Goal: Task Accomplishment & Management: Manage account settings

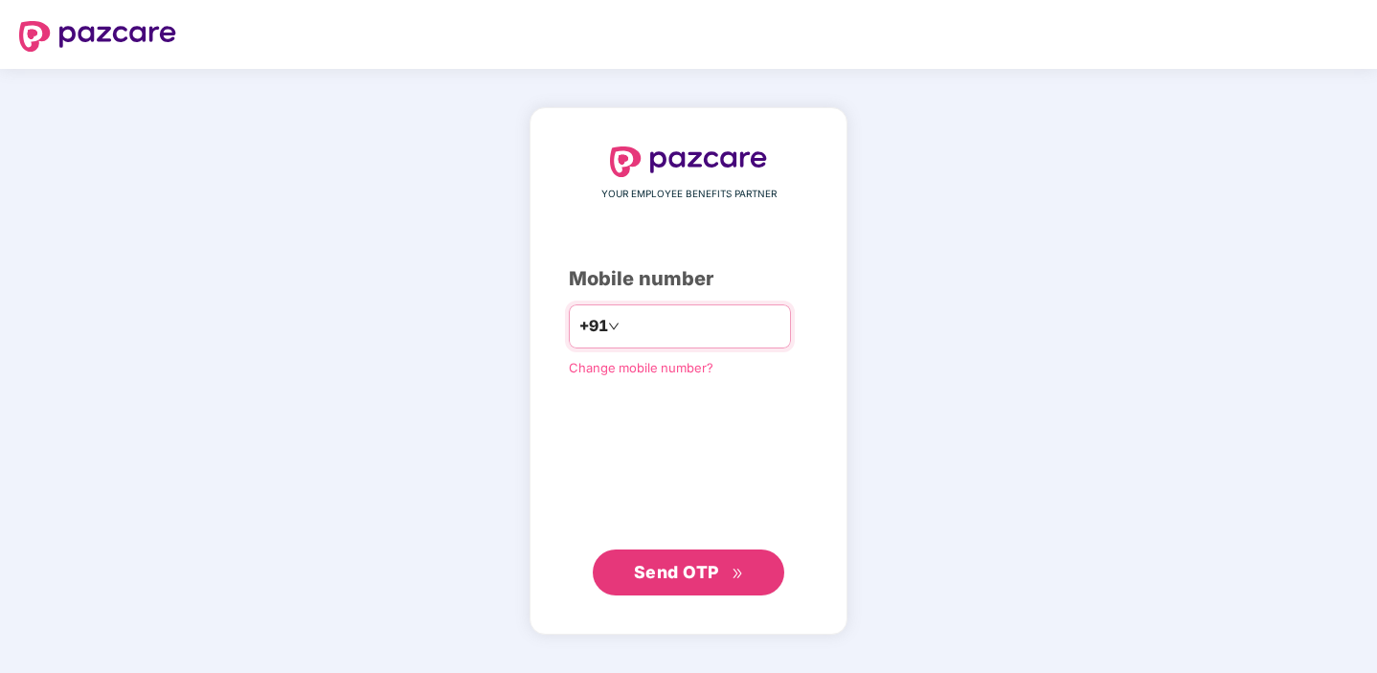
click at [668, 327] on input "number" at bounding box center [701, 326] width 157 height 31
type input "**********"
click at [677, 584] on span "Send OTP" at bounding box center [689, 572] width 110 height 27
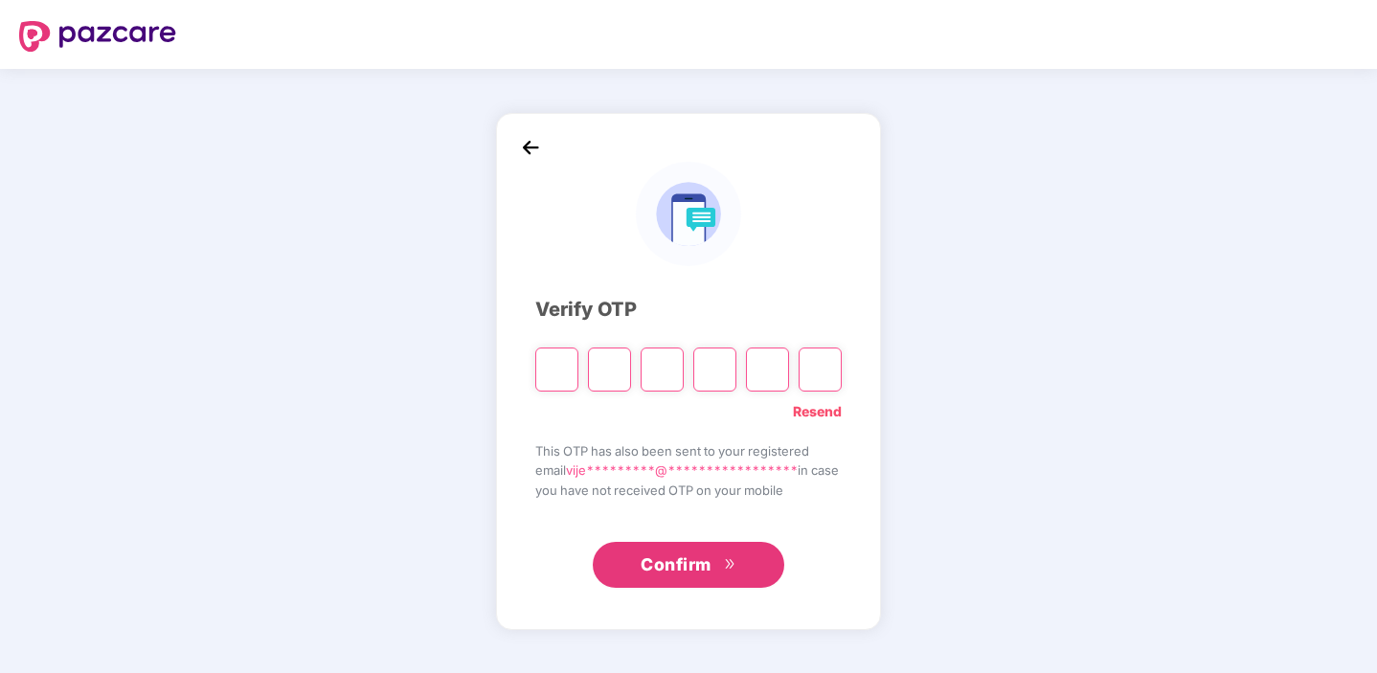
type input "*"
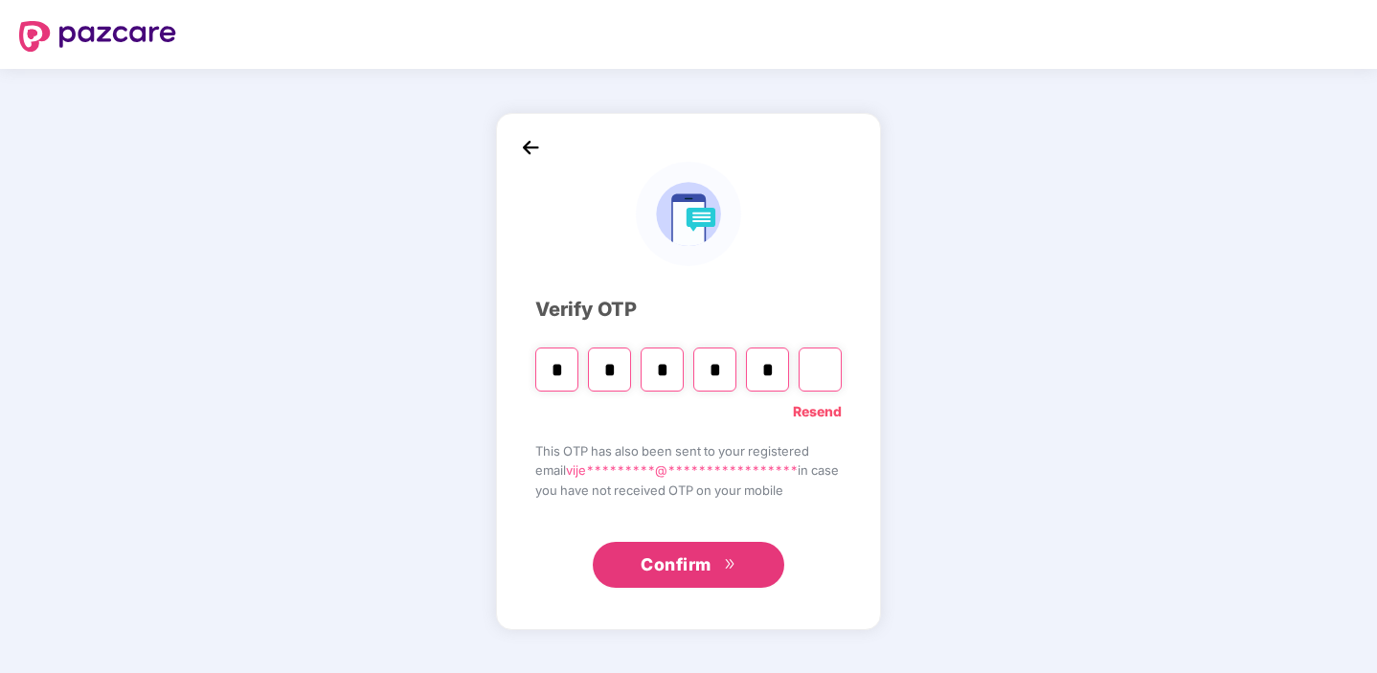
type input "*"
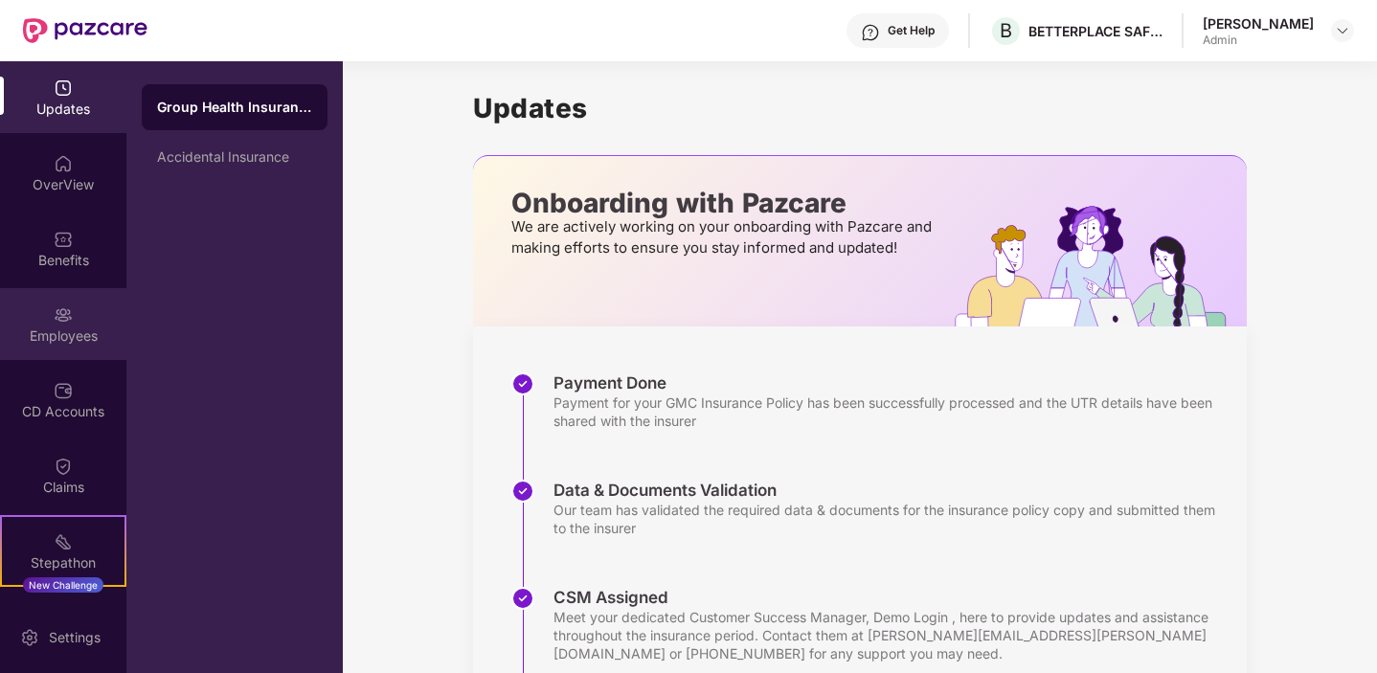
click at [58, 318] on img at bounding box center [63, 314] width 19 height 19
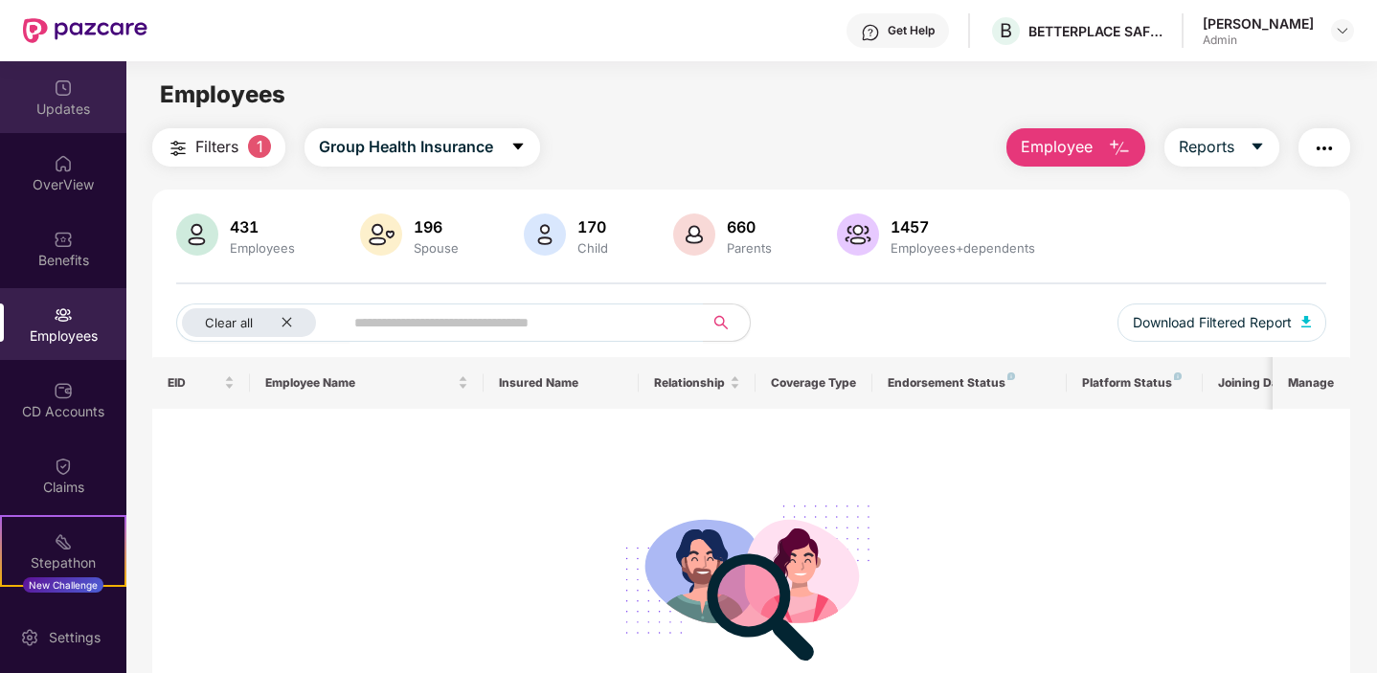
click at [49, 110] on div "Updates" at bounding box center [63, 109] width 126 height 19
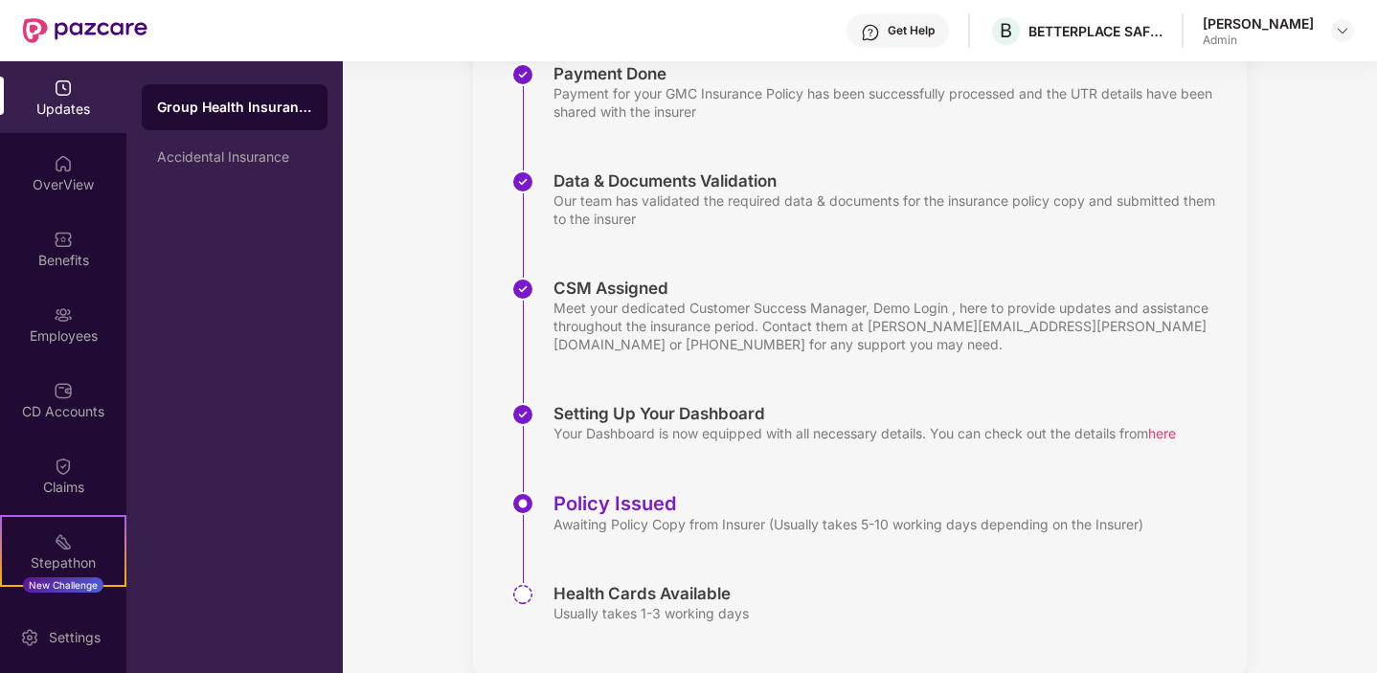
scroll to position [345, 0]
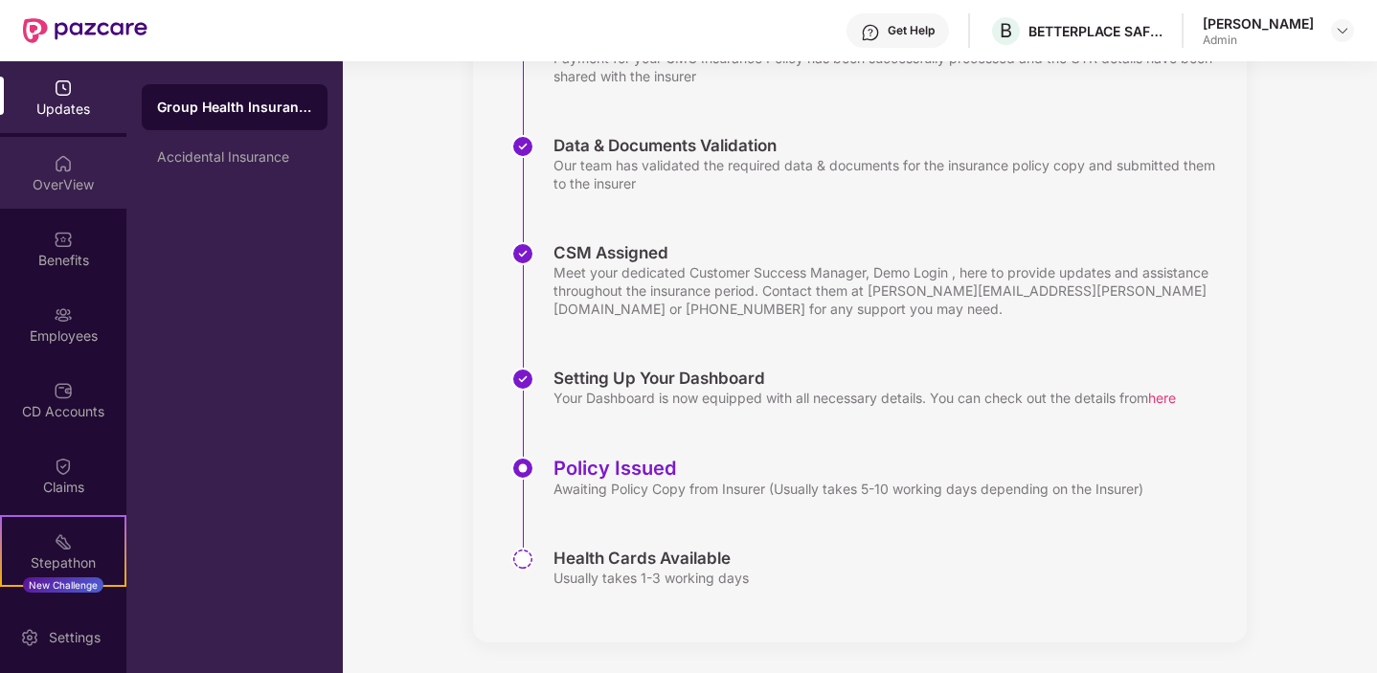
click at [73, 197] on div "OverView" at bounding box center [63, 173] width 126 height 72
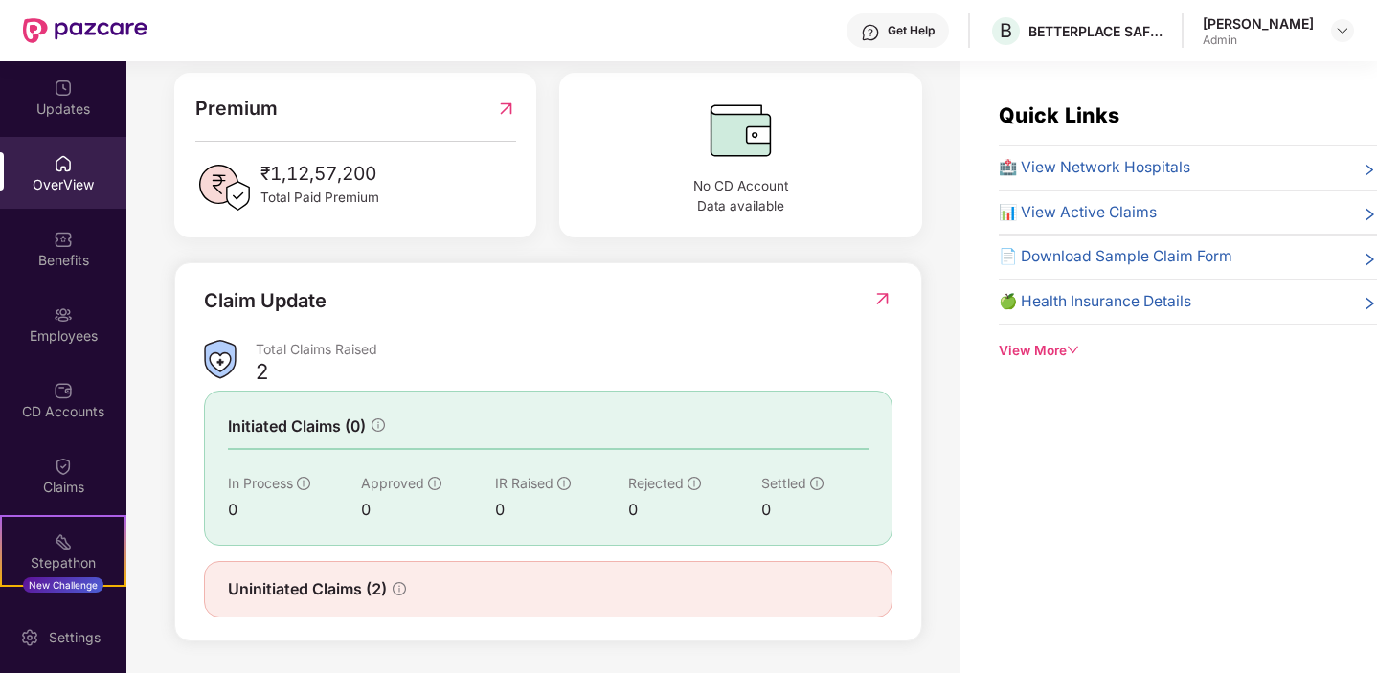
scroll to position [61, 0]
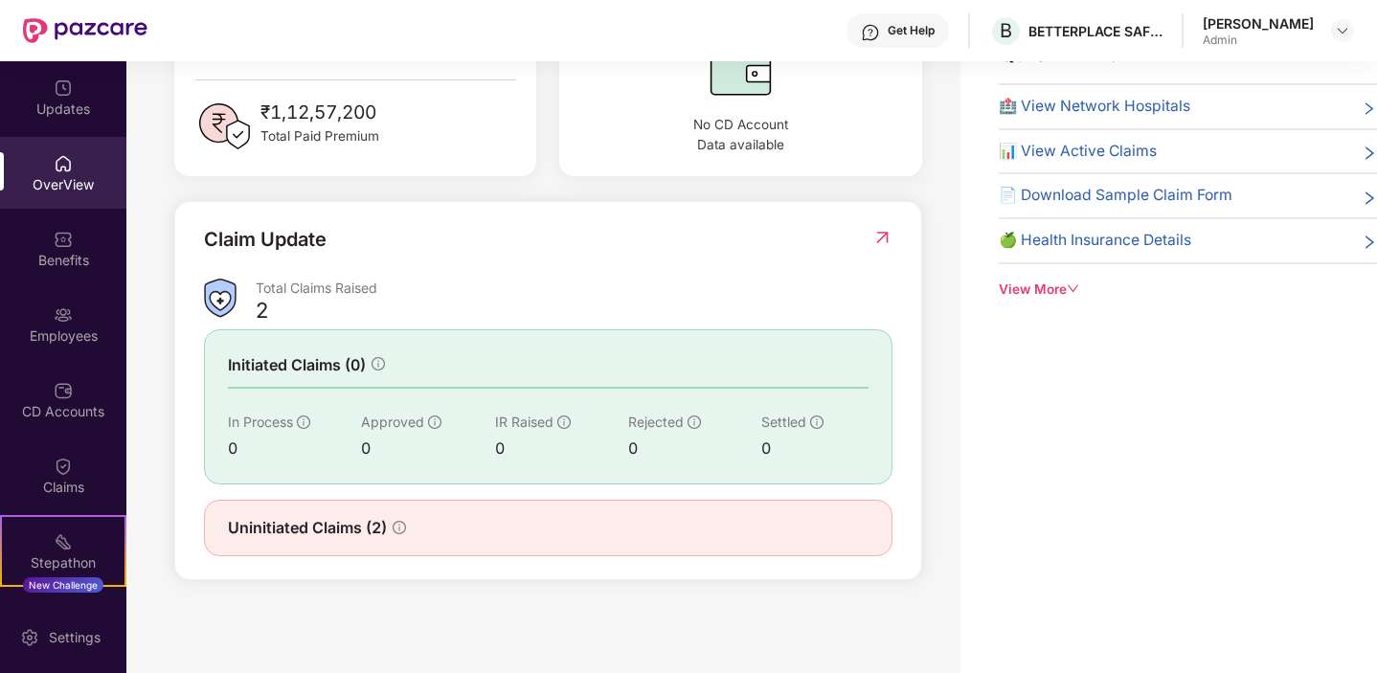
click at [375, 538] on div "Uninitiated Claims (2)" at bounding box center [548, 528] width 689 height 56
click at [351, 506] on div "Uninitiated Claims (2)" at bounding box center [548, 528] width 689 height 56
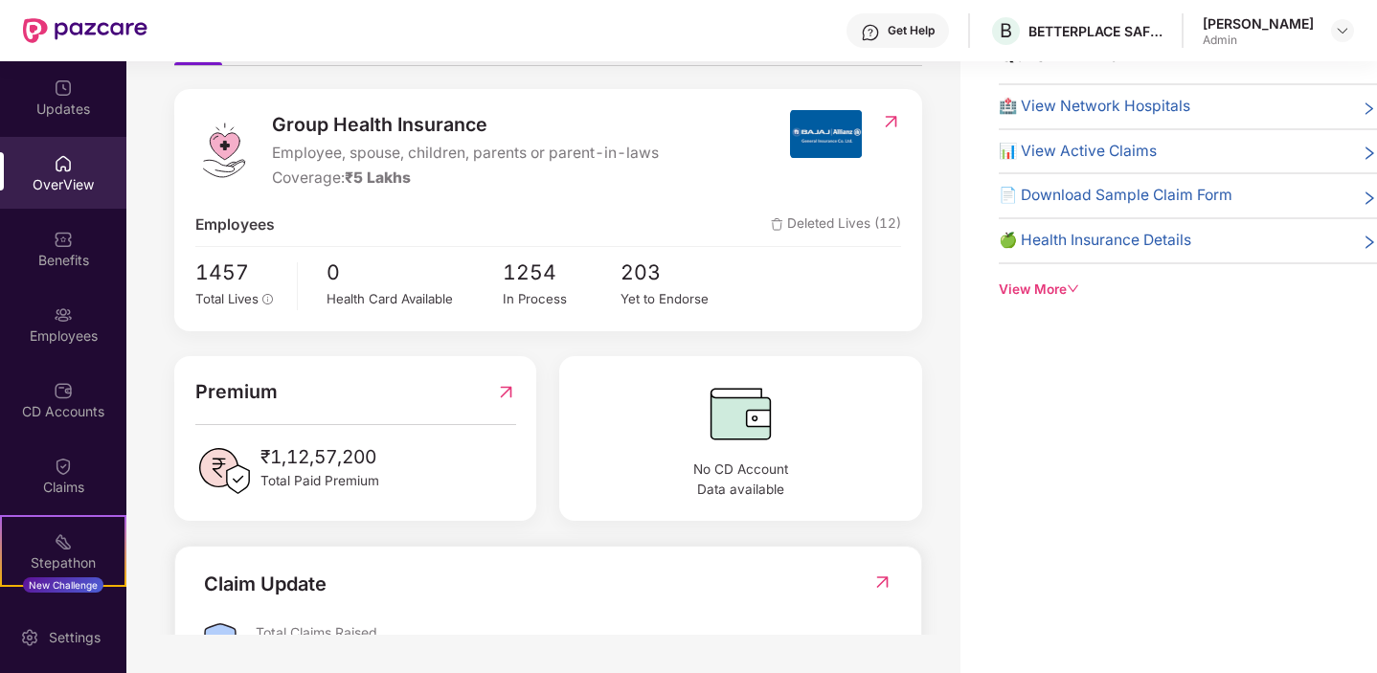
scroll to position [144, 0]
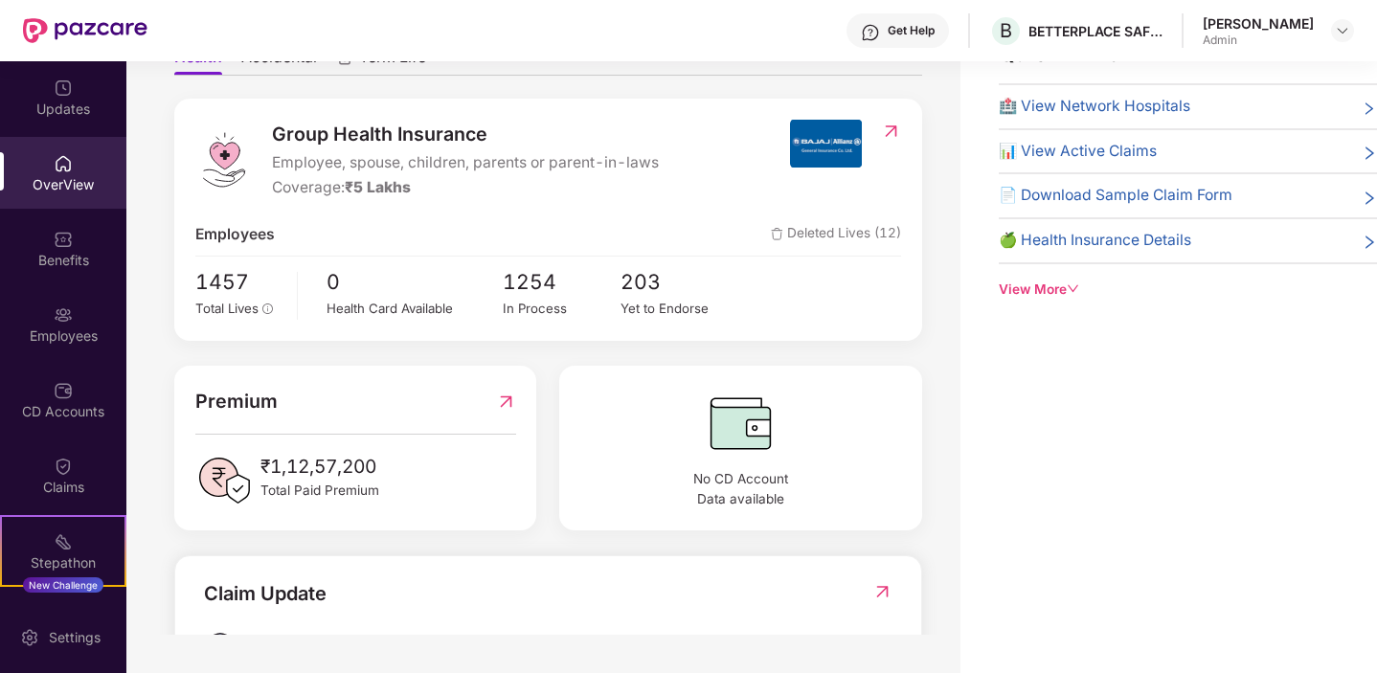
click at [858, 237] on span "Deleted Lives (12)" at bounding box center [836, 235] width 130 height 24
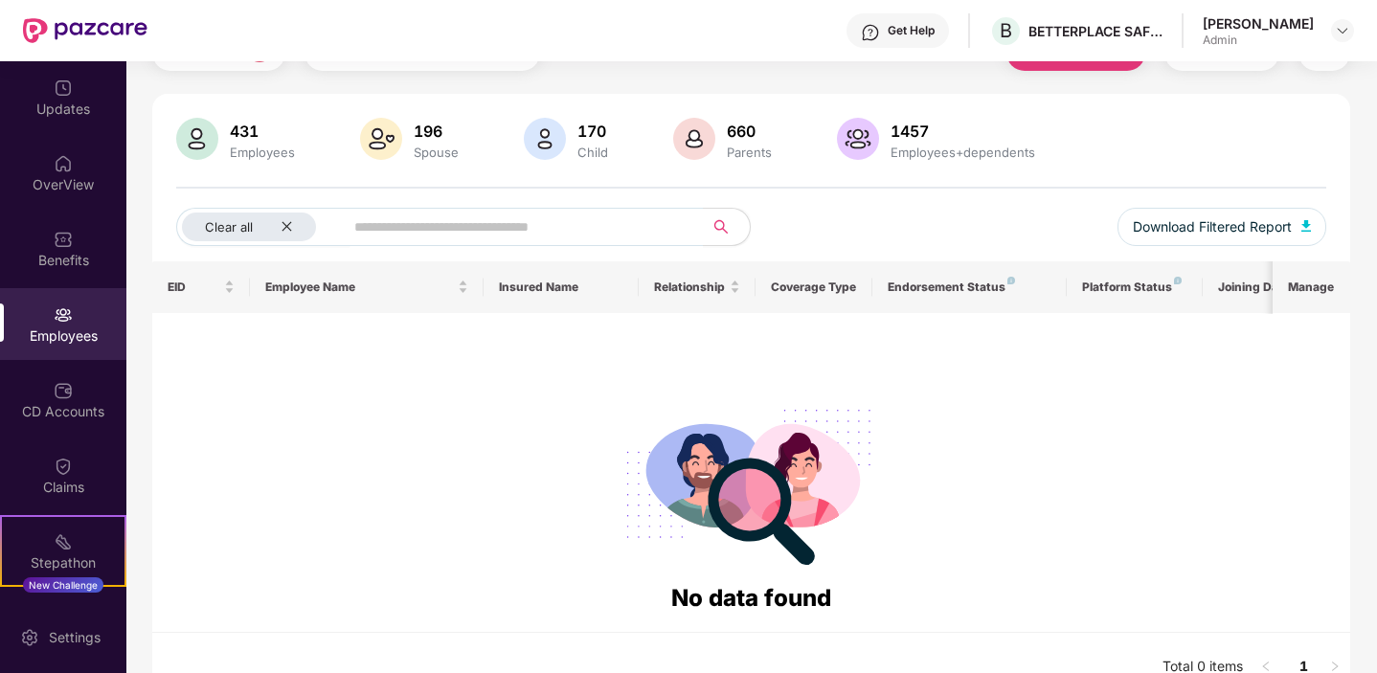
scroll to position [124, 0]
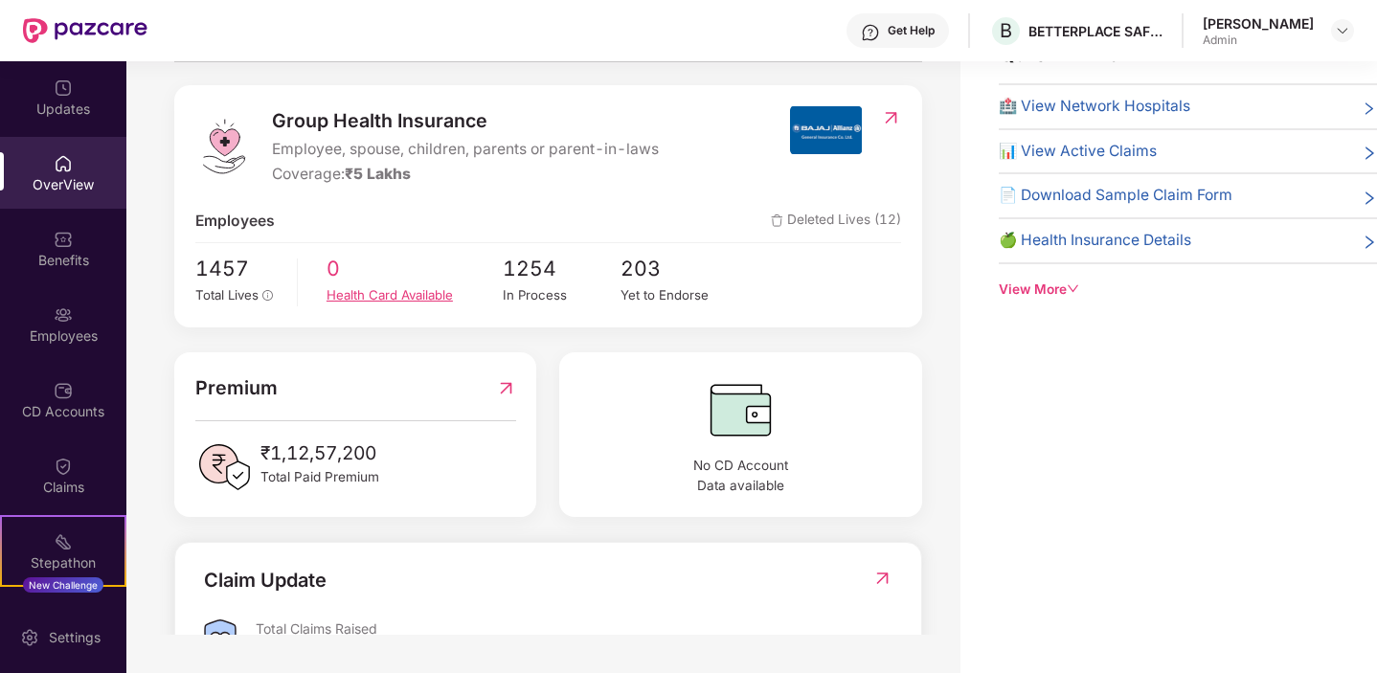
scroll to position [169, 0]
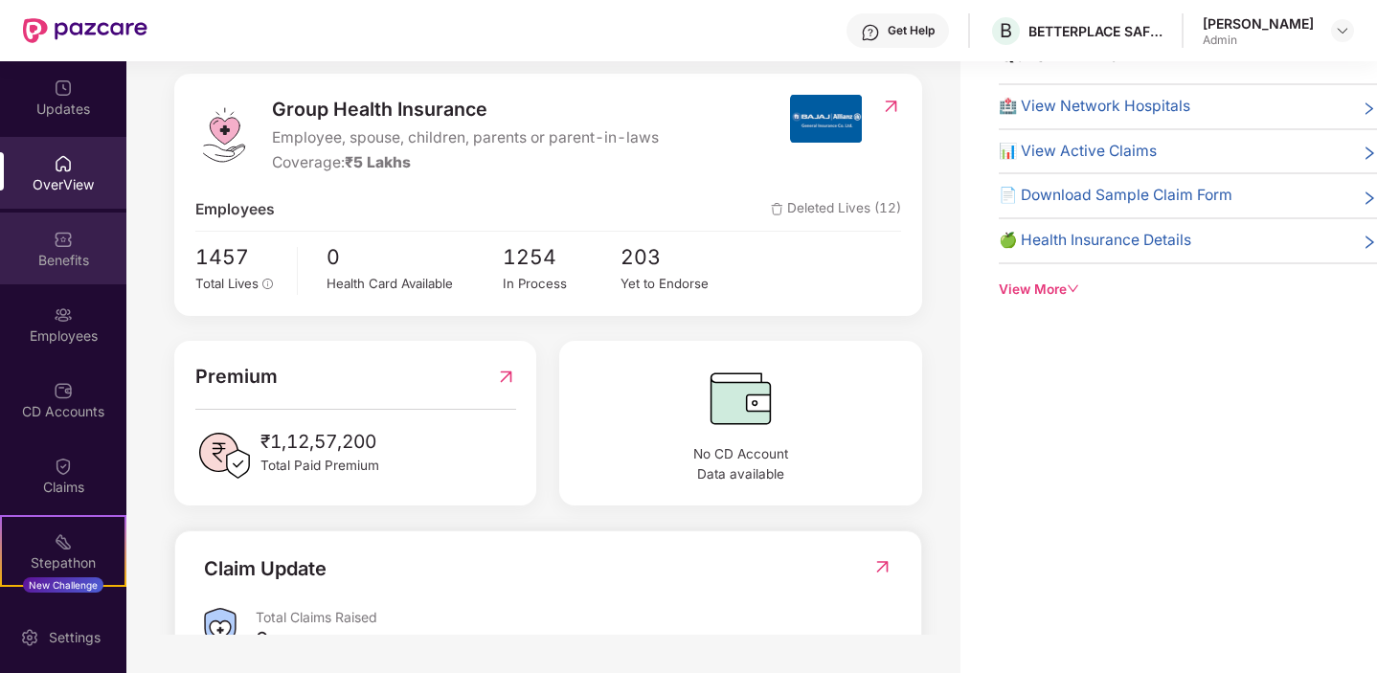
click at [54, 267] on div "Benefits" at bounding box center [63, 260] width 126 height 19
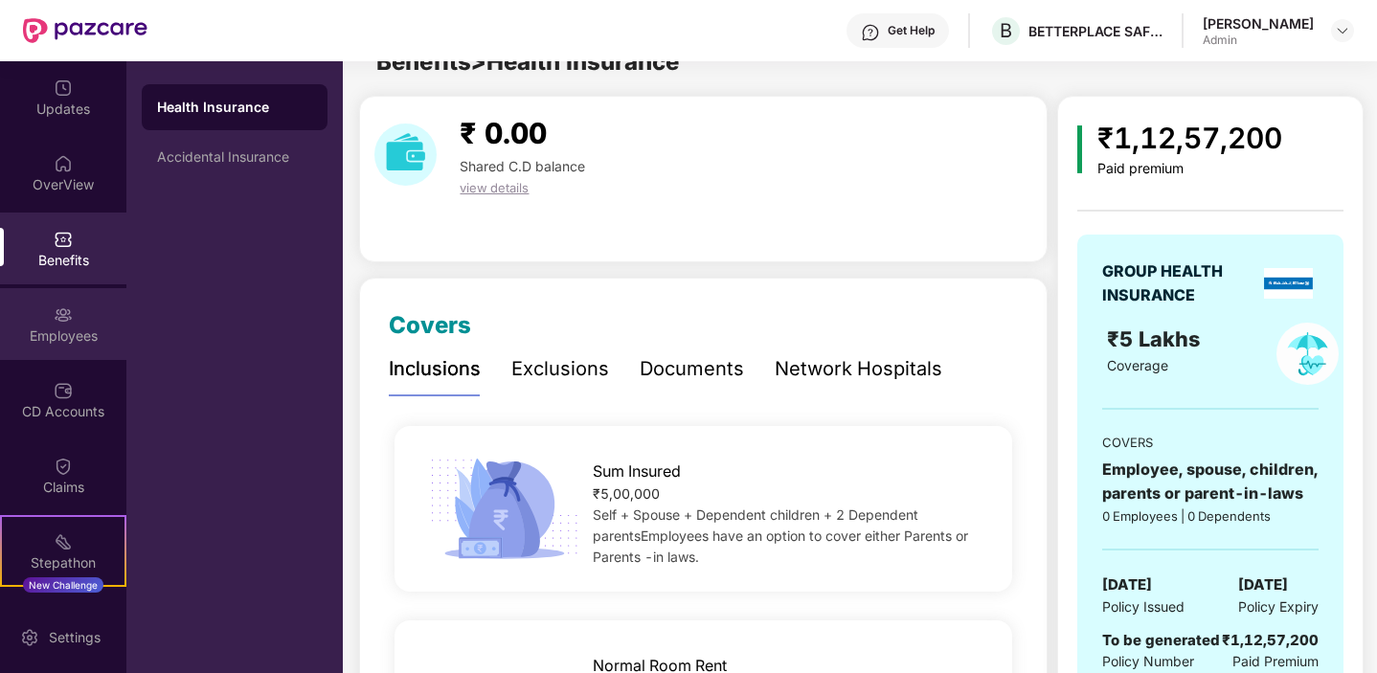
scroll to position [61, 0]
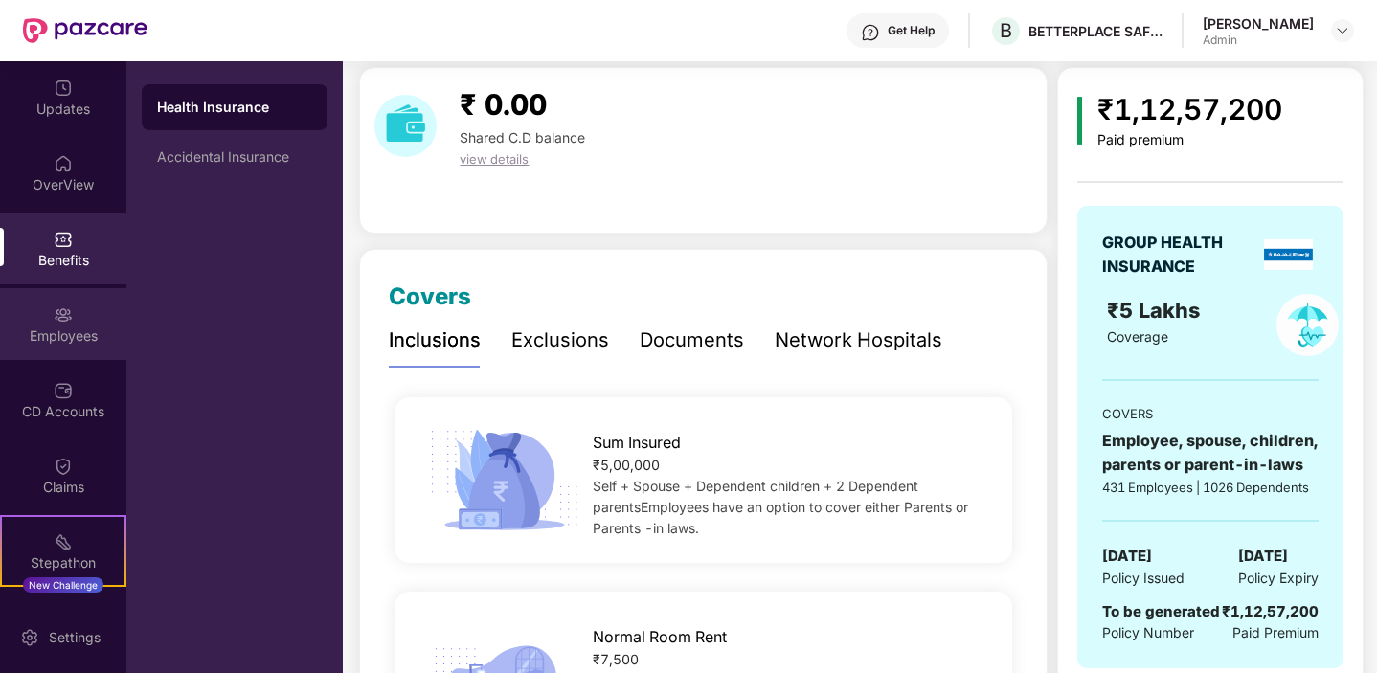
click at [46, 348] on div "Employees" at bounding box center [63, 324] width 126 height 72
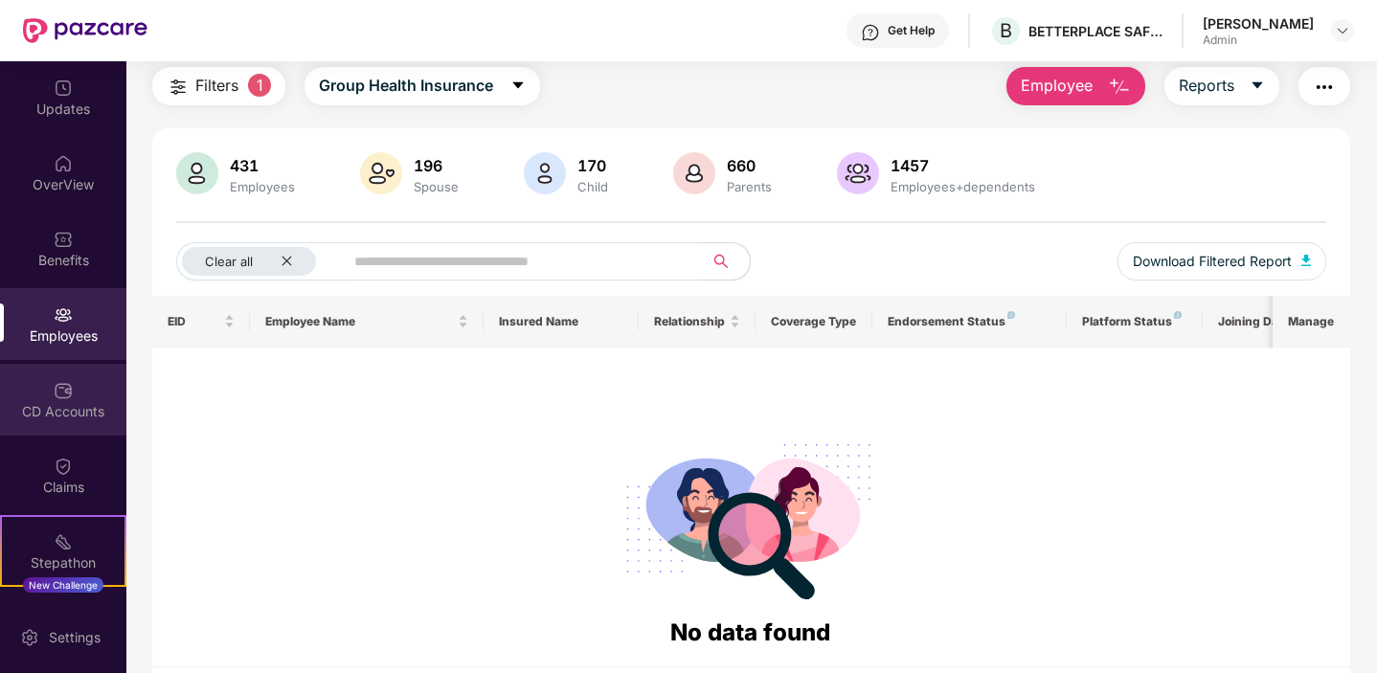
click at [37, 399] on div "CD Accounts" at bounding box center [63, 400] width 126 height 72
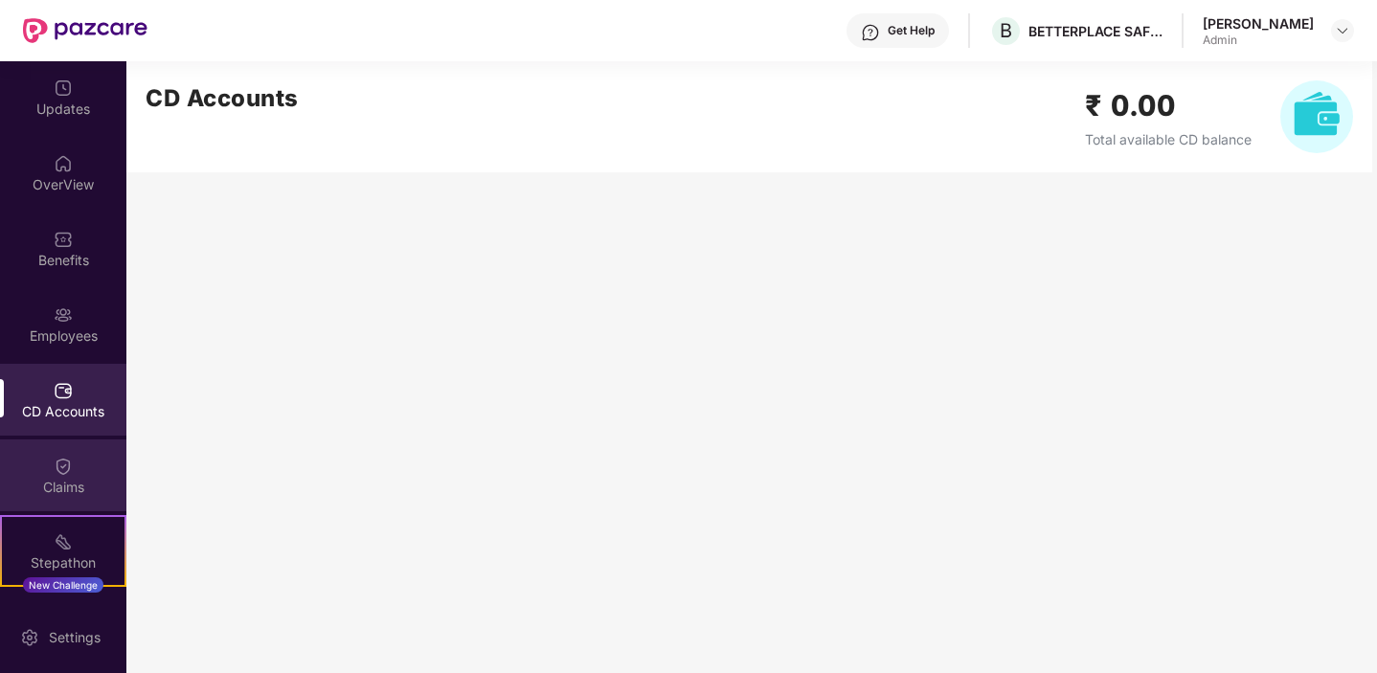
click at [65, 497] on div "Claims" at bounding box center [63, 476] width 126 height 72
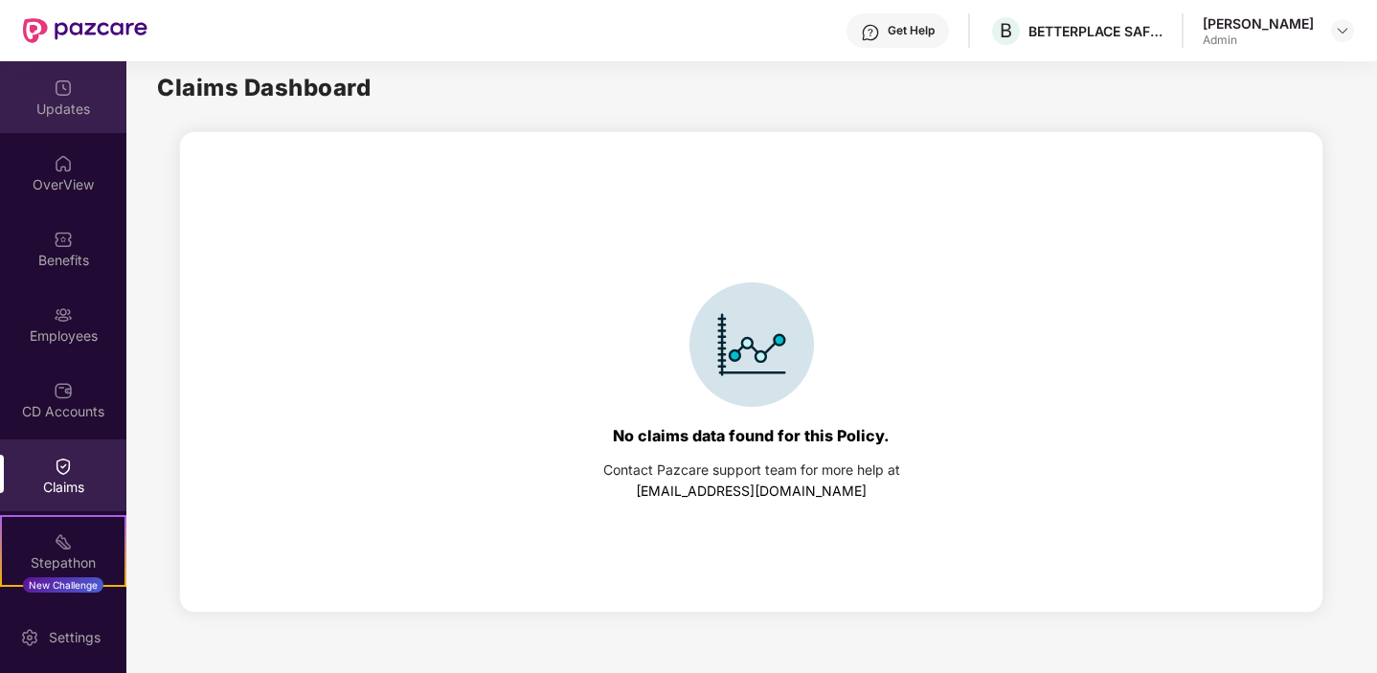
click at [71, 120] on div "Updates" at bounding box center [63, 97] width 126 height 72
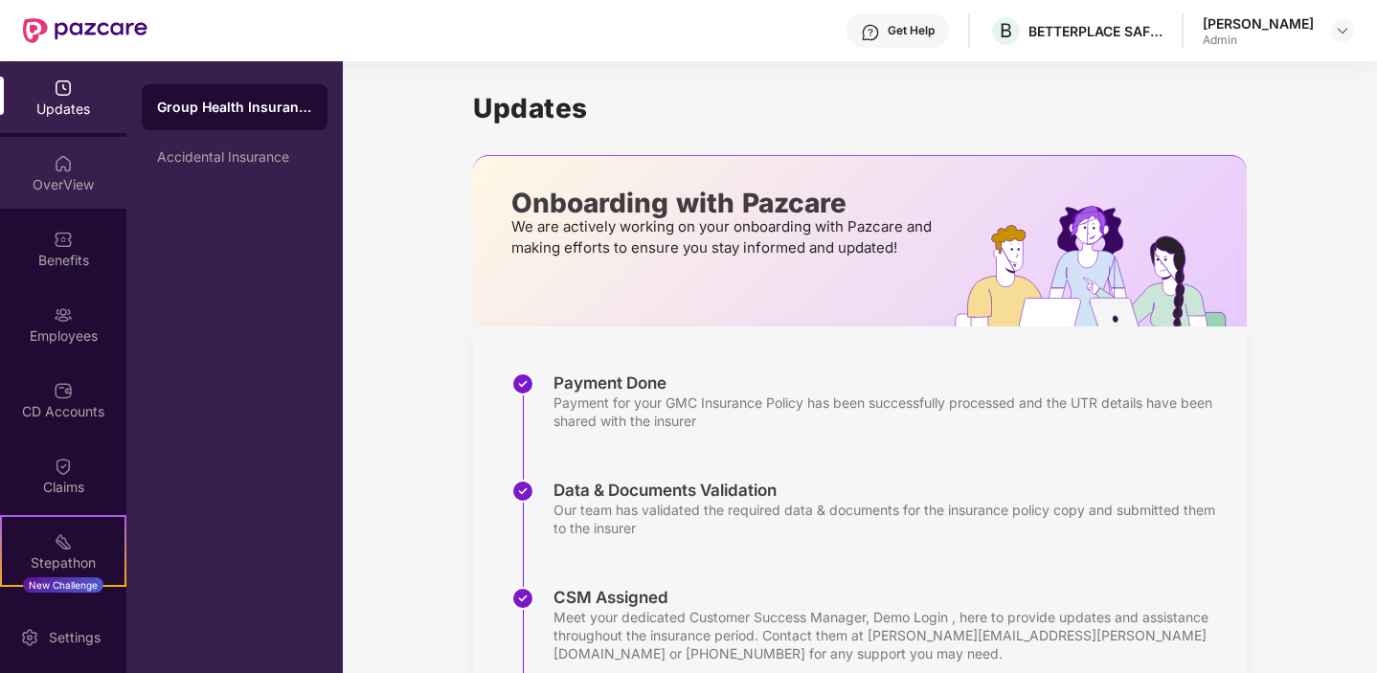
click at [74, 156] on div "OverView" at bounding box center [63, 173] width 126 height 72
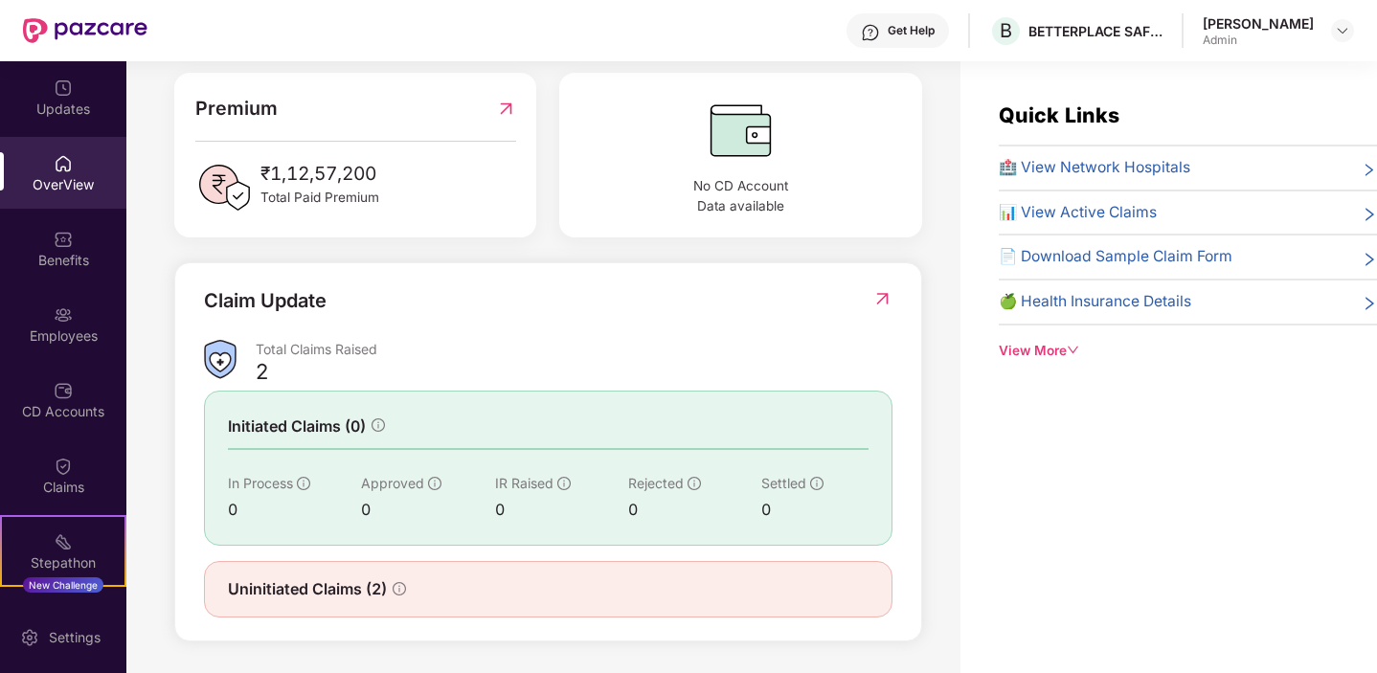
scroll to position [61, 0]
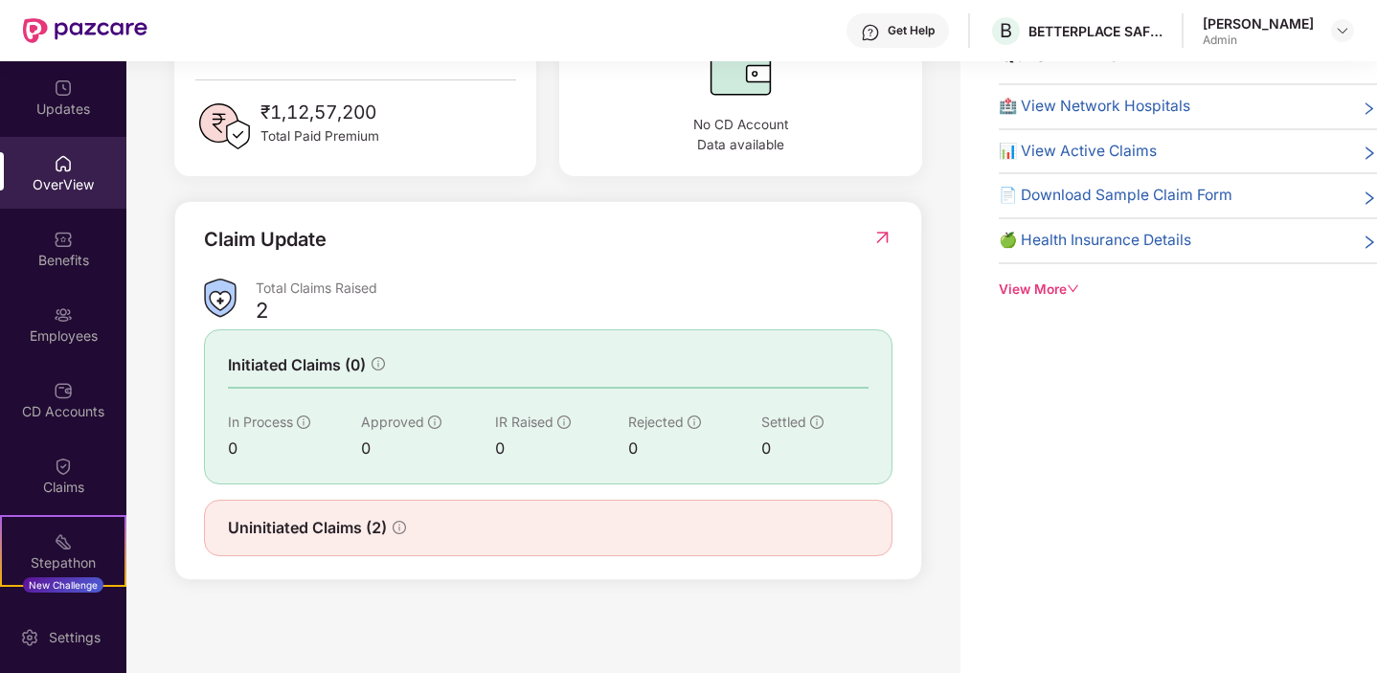
click at [384, 530] on span "Uninitiated Claims (2)" at bounding box center [307, 528] width 159 height 24
click at [71, 257] on div "Benefits" at bounding box center [63, 260] width 126 height 19
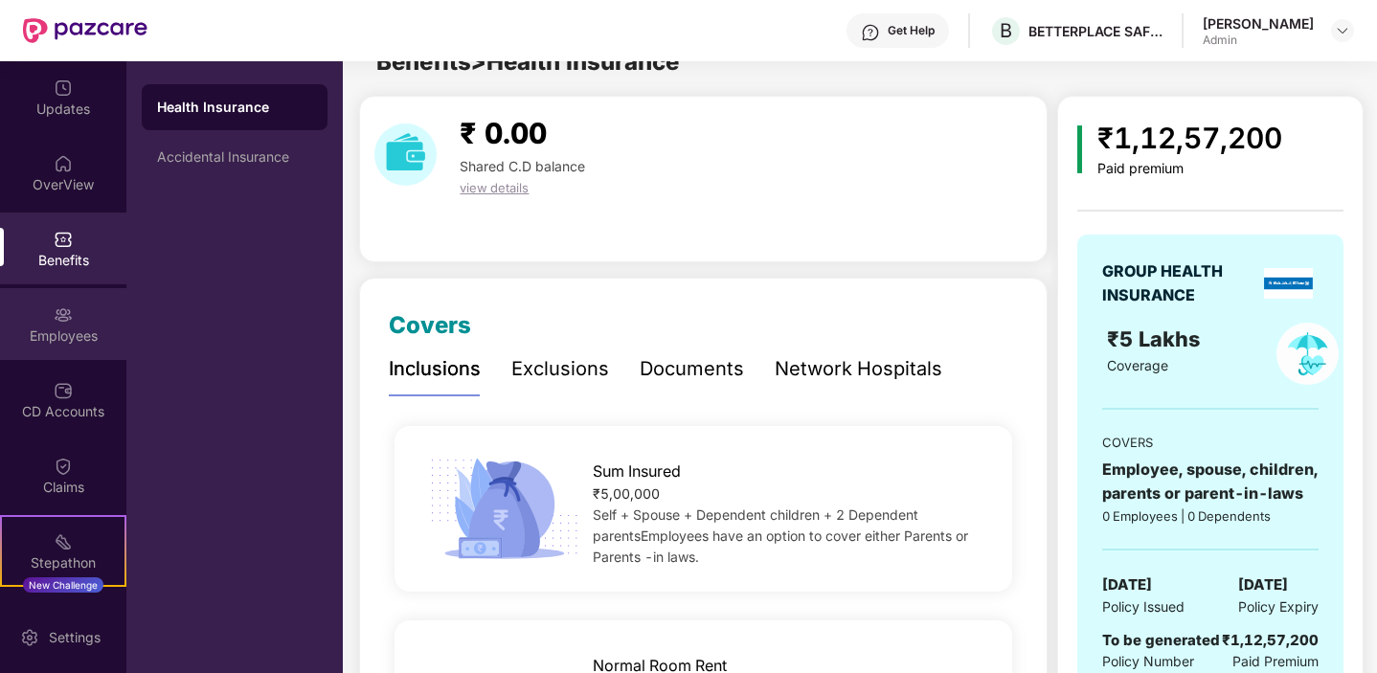
scroll to position [61, 0]
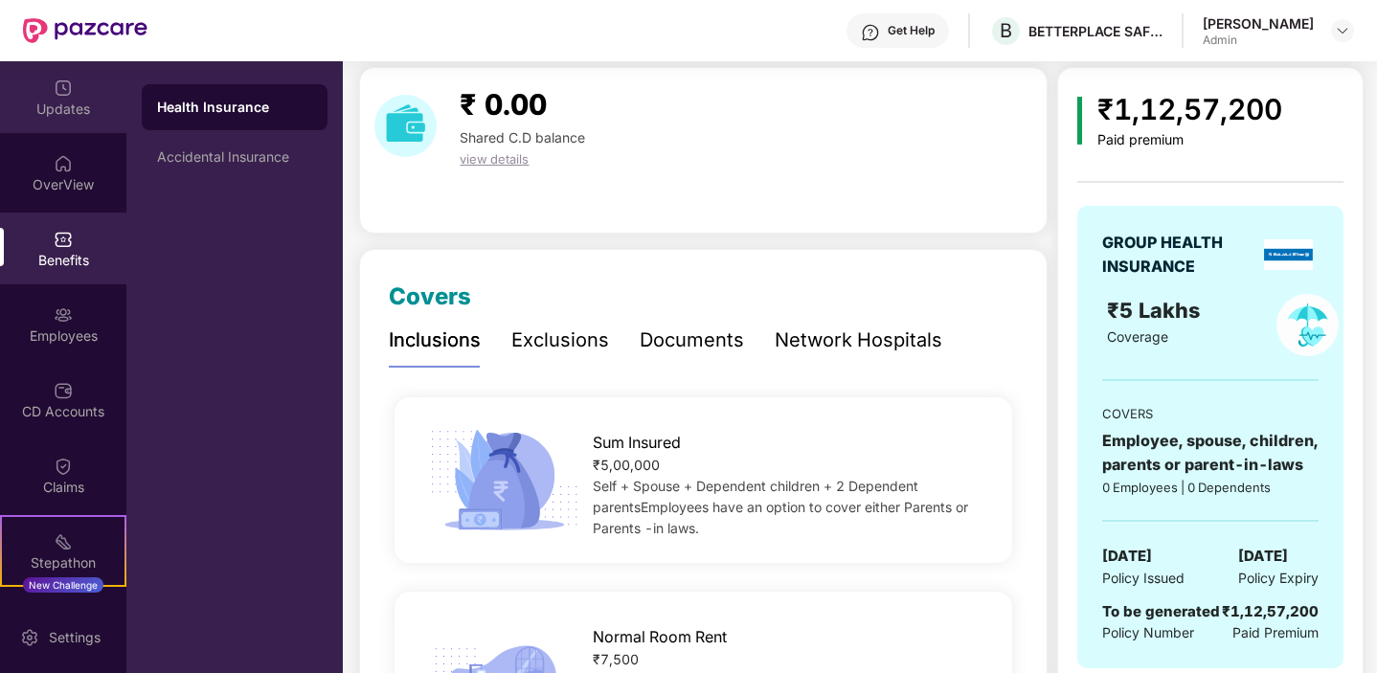
click at [63, 107] on div "Updates" at bounding box center [63, 109] width 126 height 19
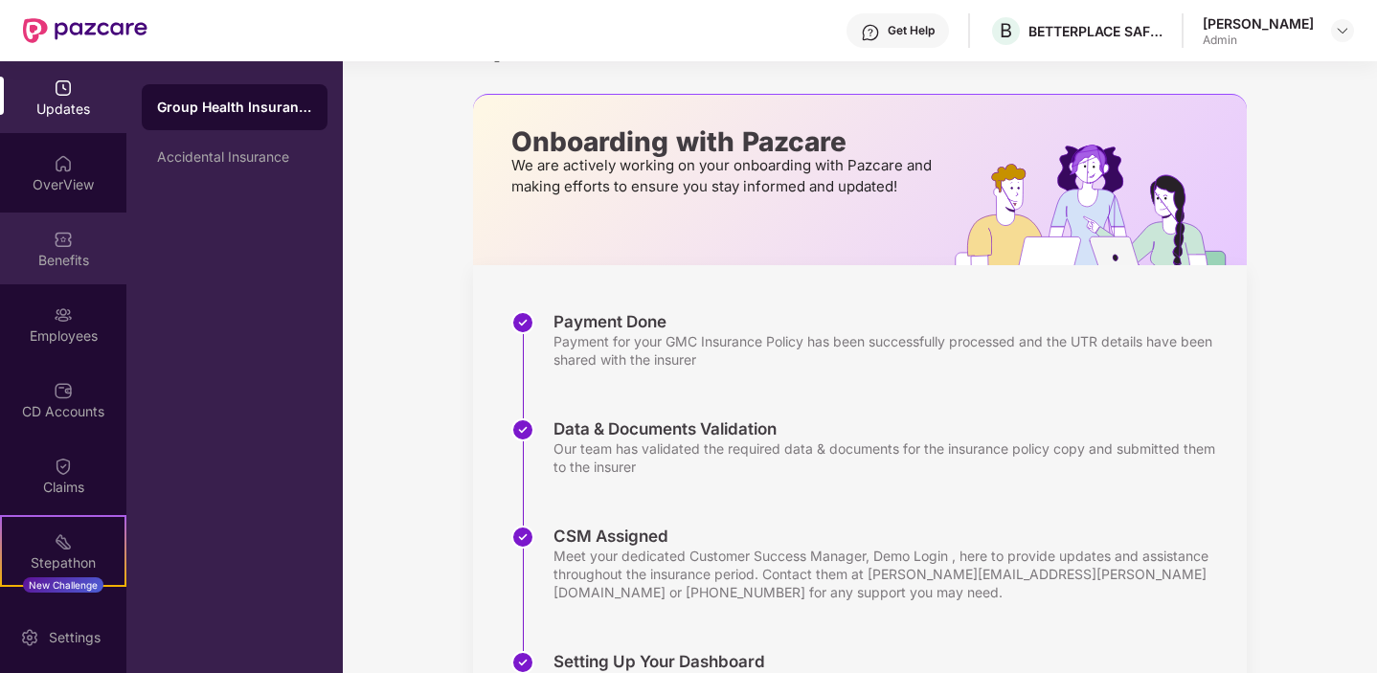
click at [56, 243] on img at bounding box center [63, 239] width 19 height 19
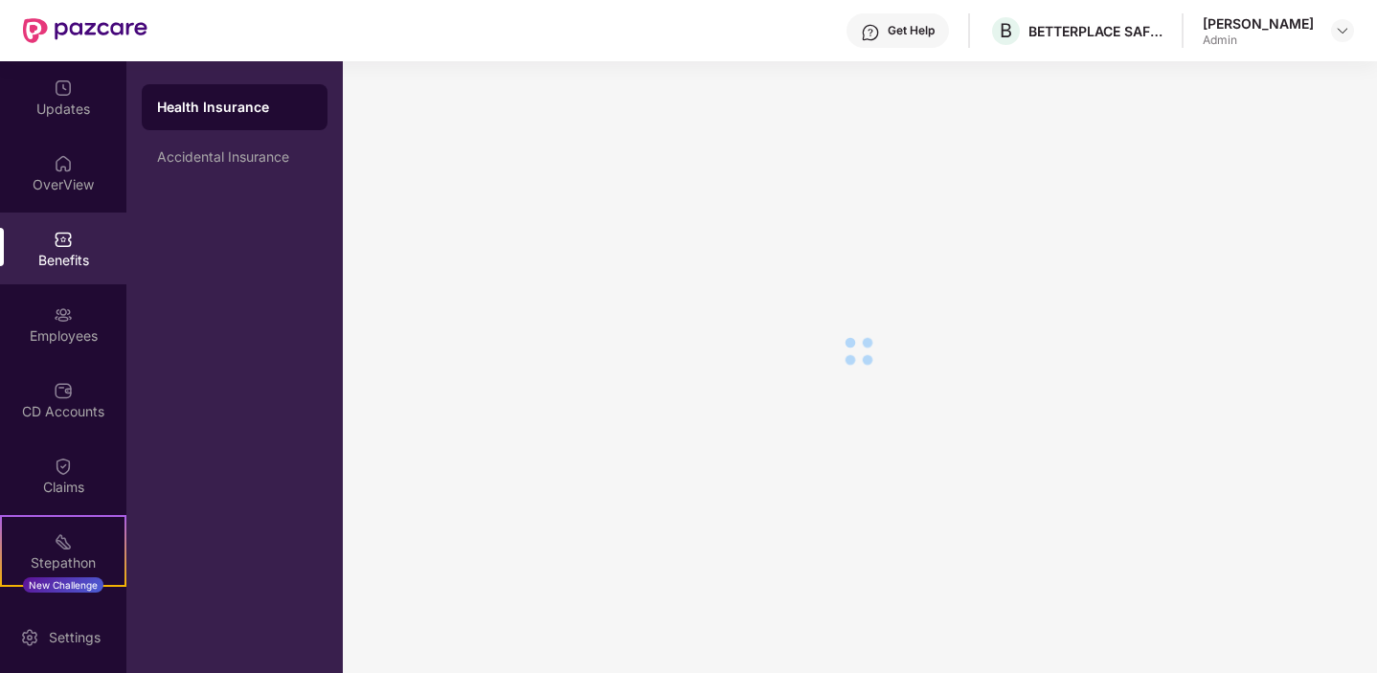
scroll to position [33, 0]
click at [67, 300] on div "Employees" at bounding box center [63, 324] width 126 height 72
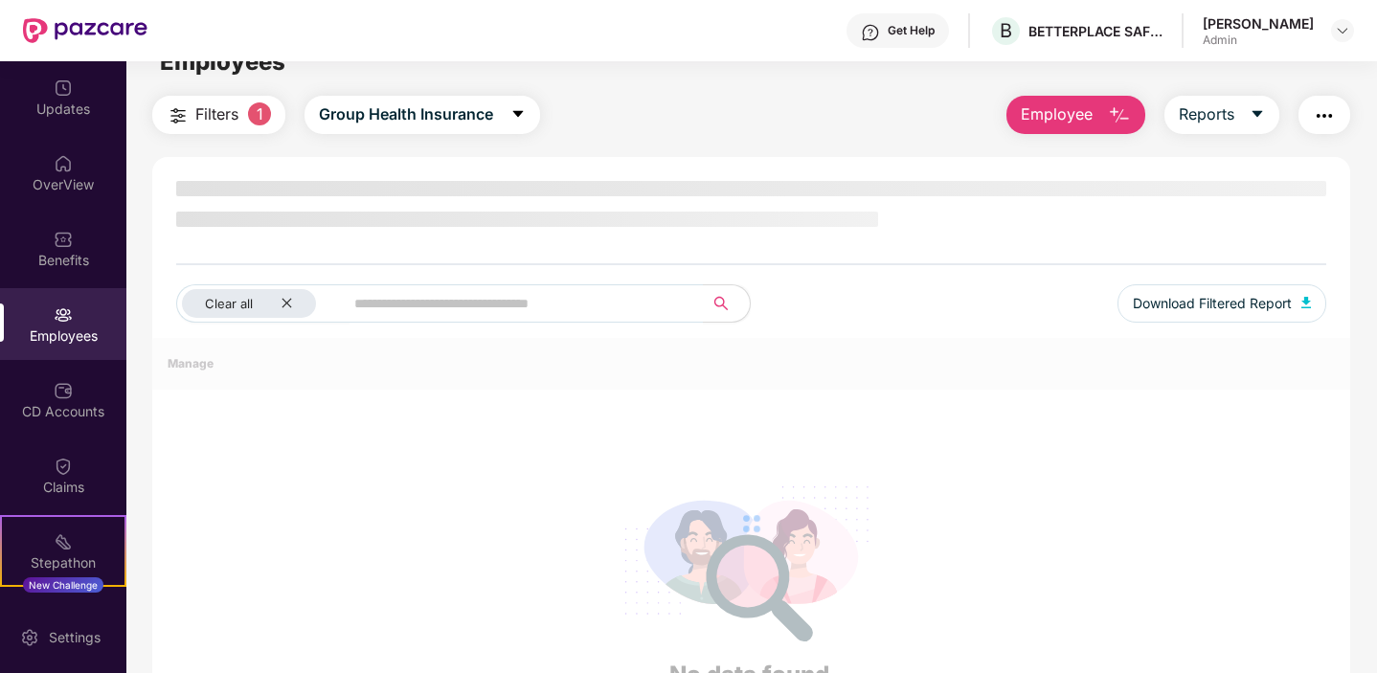
scroll to position [61, 0]
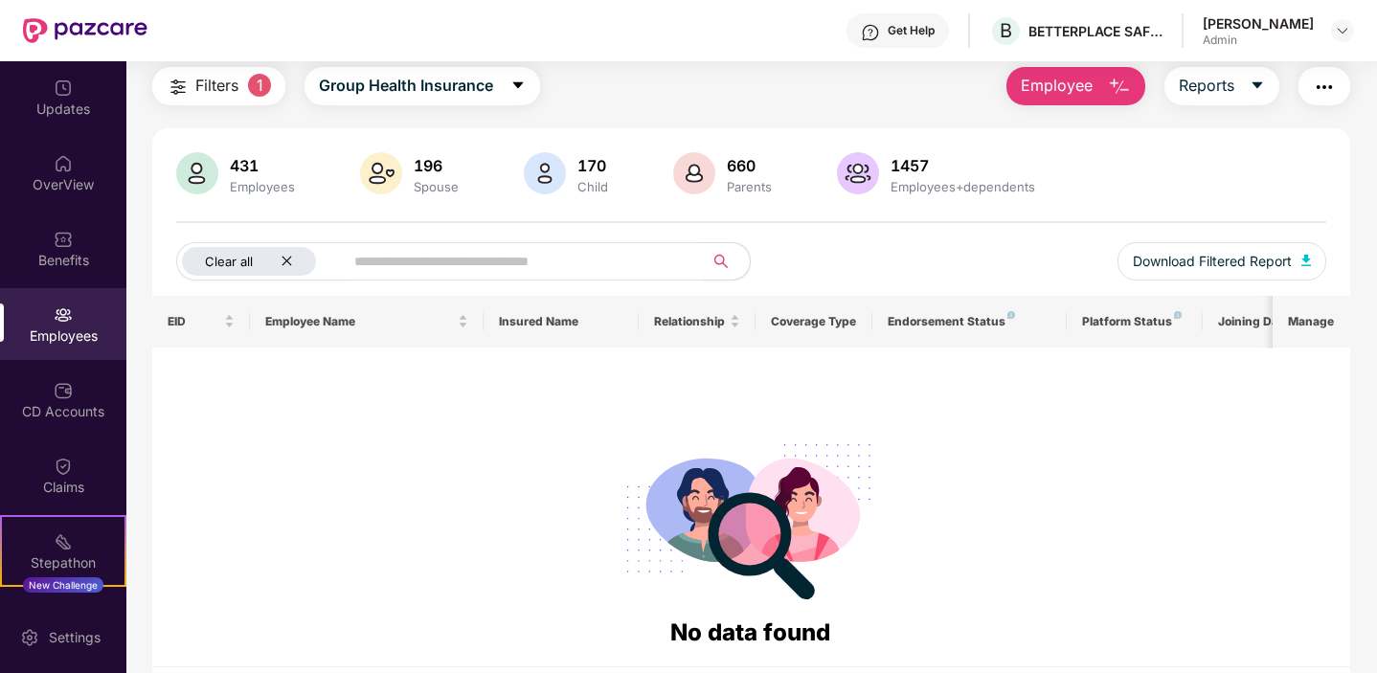
click at [299, 258] on div "Clear all" at bounding box center [249, 261] width 134 height 29
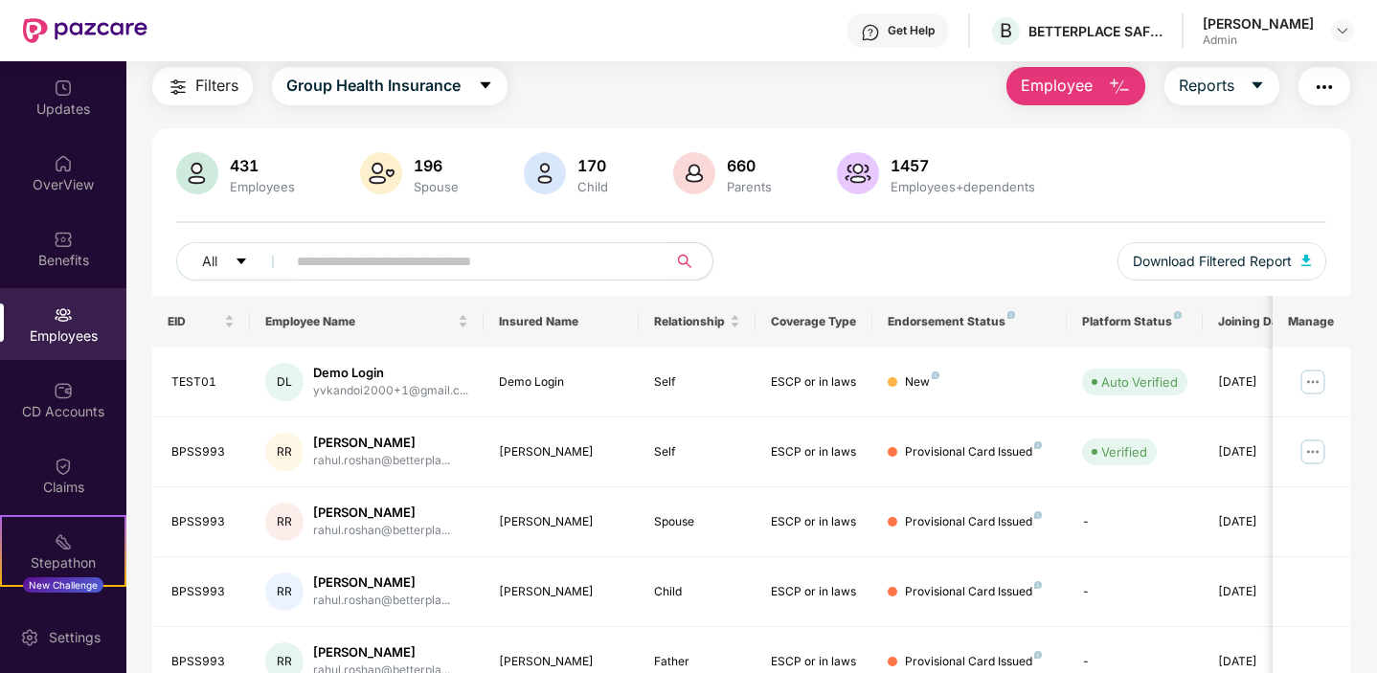
click at [328, 269] on input "text" at bounding box center [469, 261] width 344 height 29
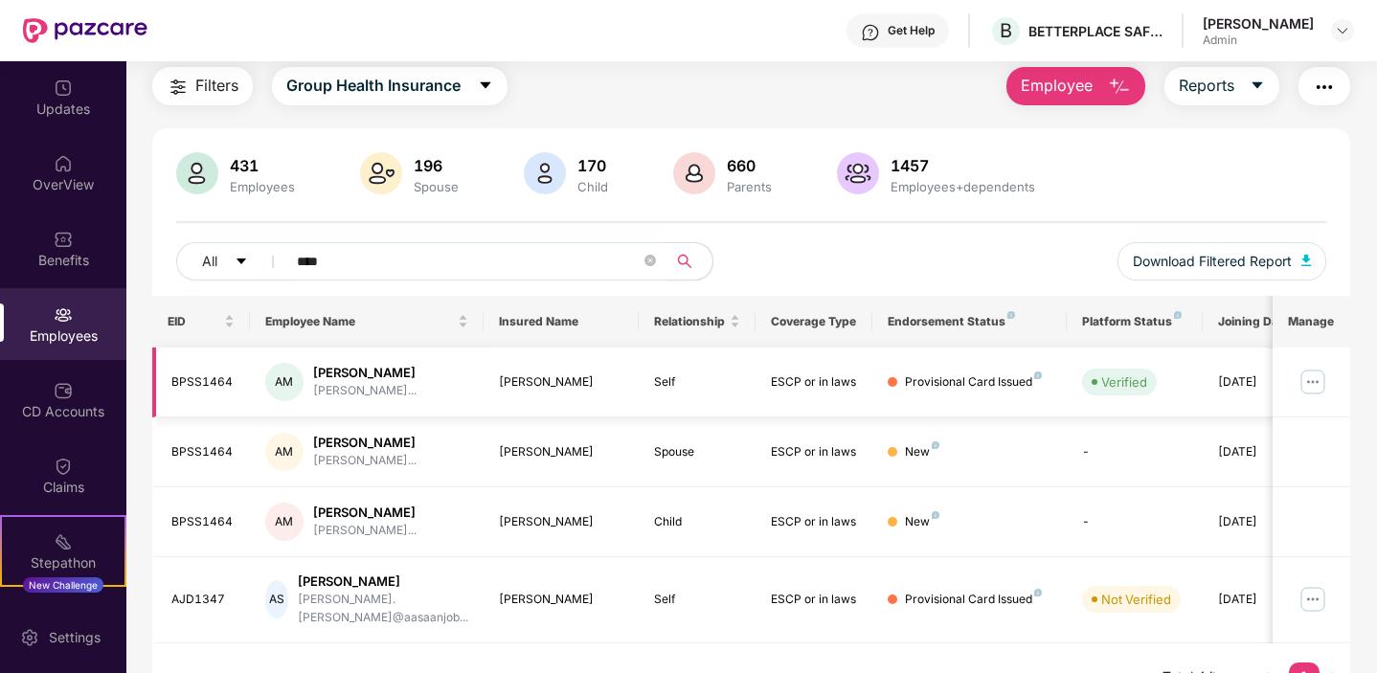
type input "****"
click at [1317, 377] on img at bounding box center [1313, 382] width 31 height 31
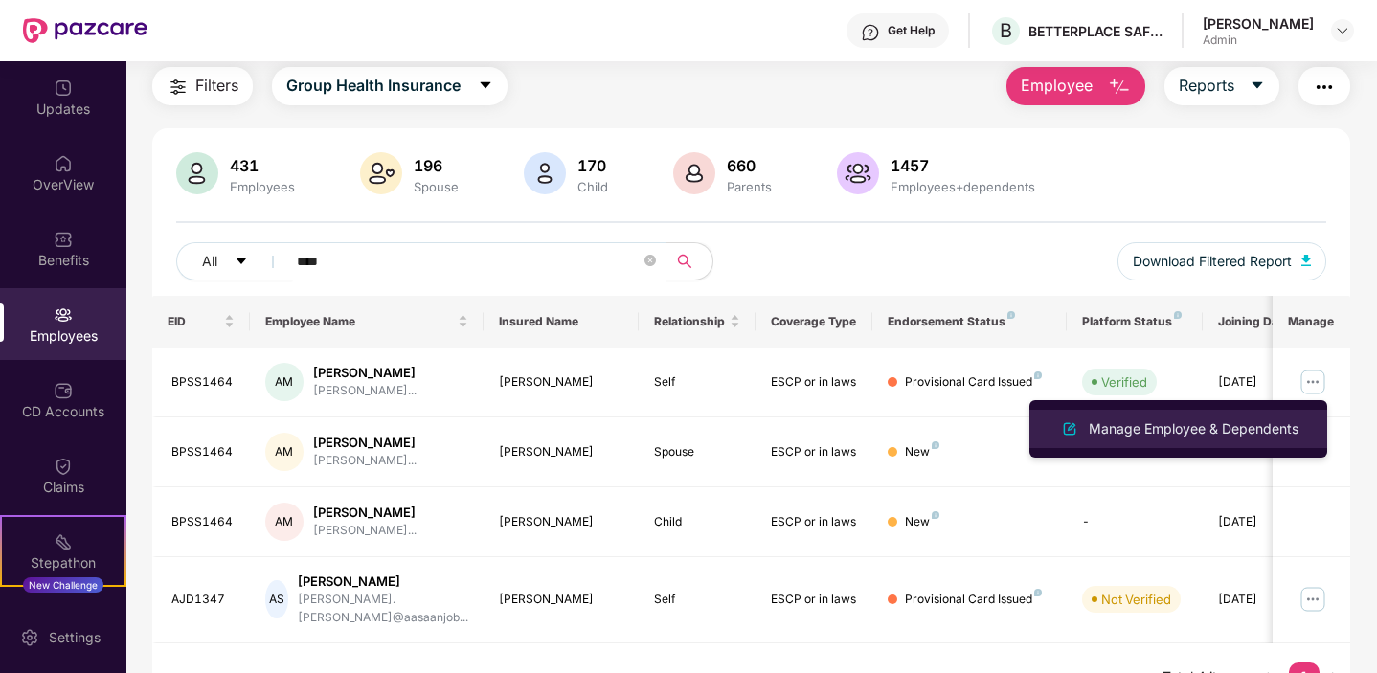
click at [1190, 427] on div "Manage Employee & Dependents" at bounding box center [1193, 428] width 217 height 21
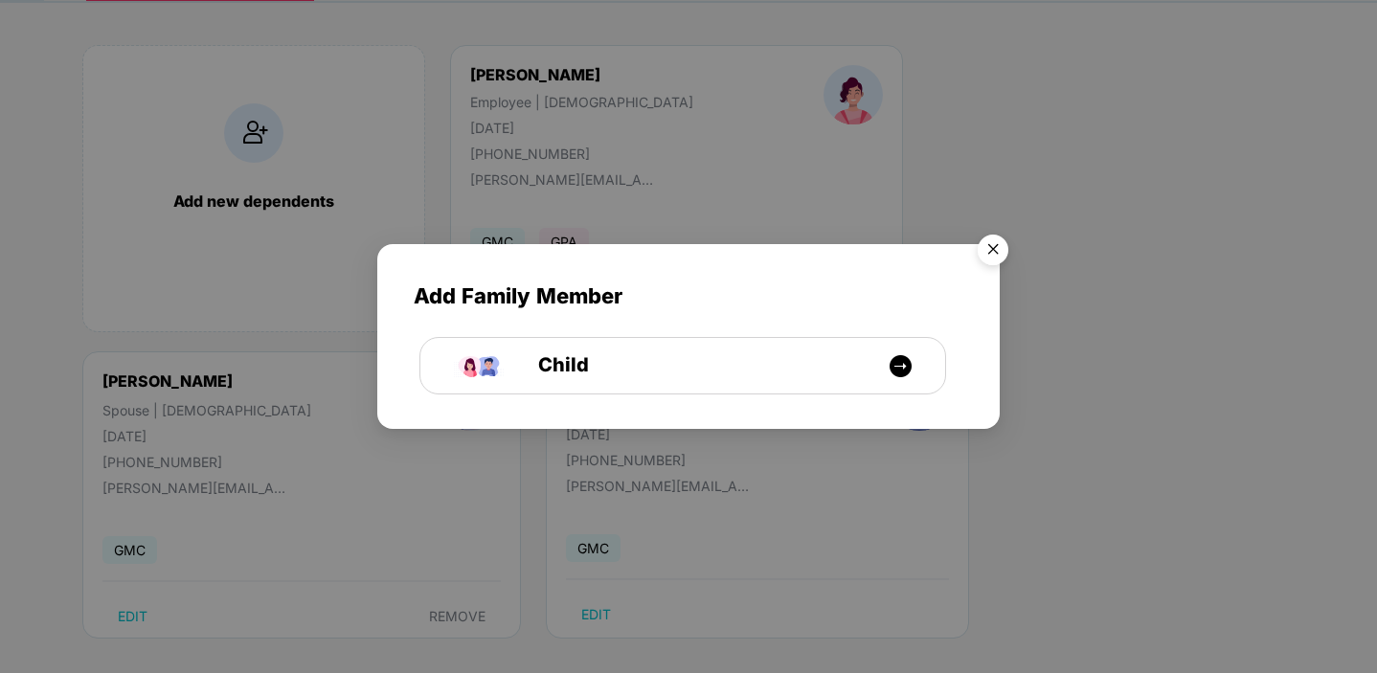
scroll to position [145, 0]
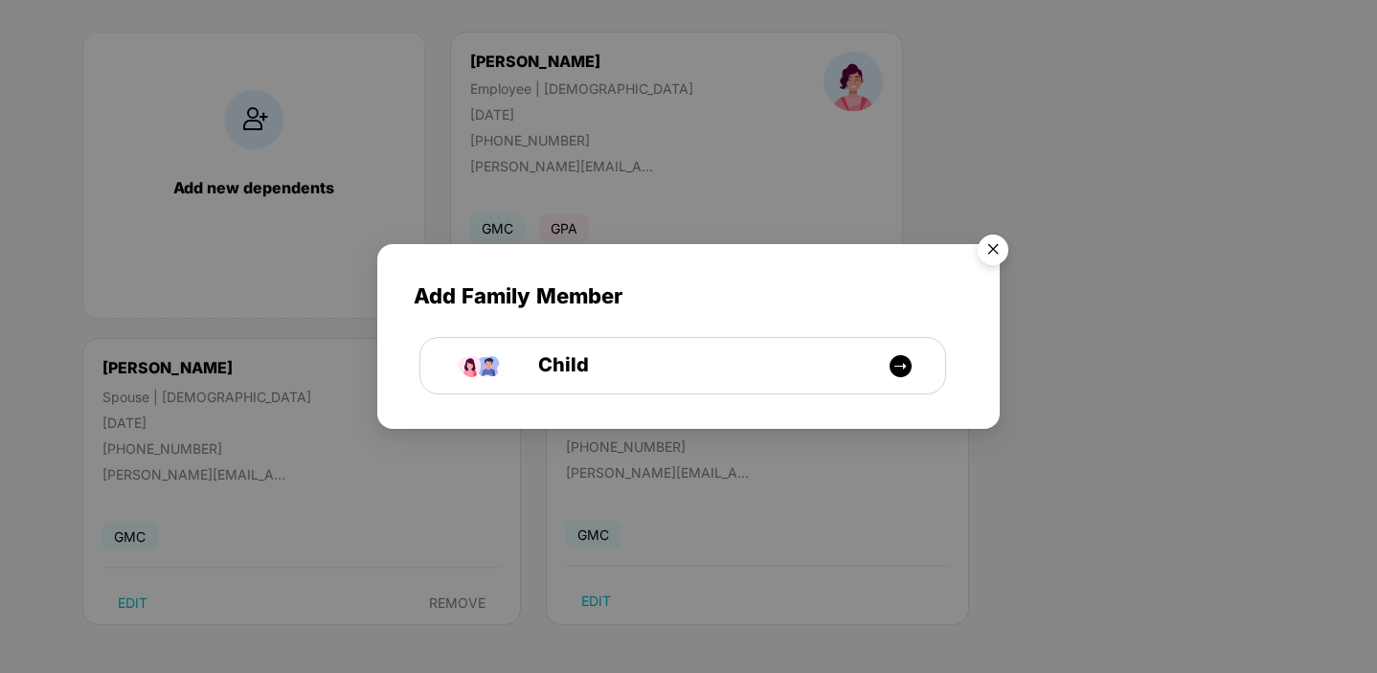
click at [1010, 252] on img "Close" at bounding box center [993, 253] width 54 height 54
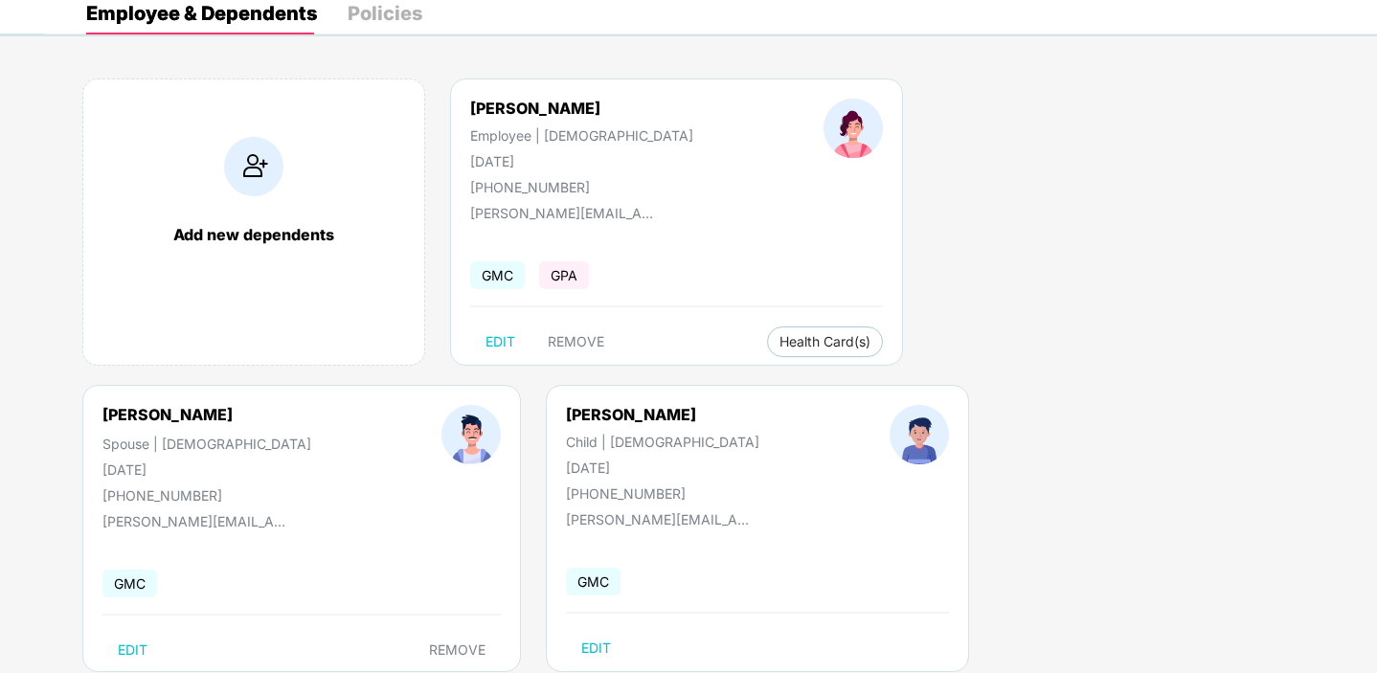
scroll to position [0, 0]
